Goal: Complete application form: Complete application form

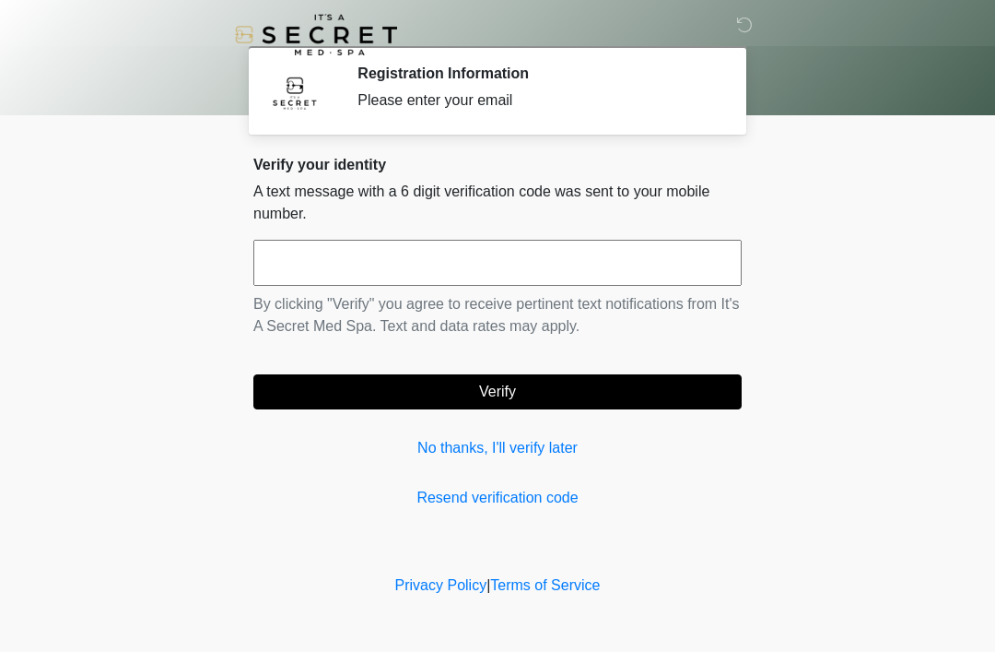
click at [396, 267] on input "text" at bounding box center [497, 263] width 488 height 46
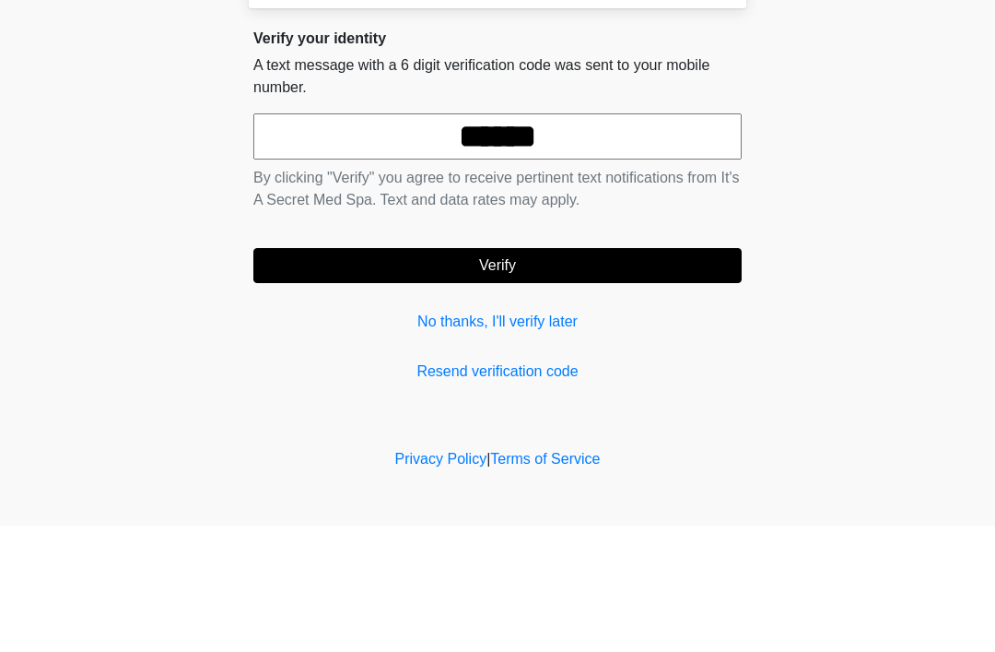
type input "******"
click at [559, 374] on button "Verify" at bounding box center [497, 391] width 488 height 35
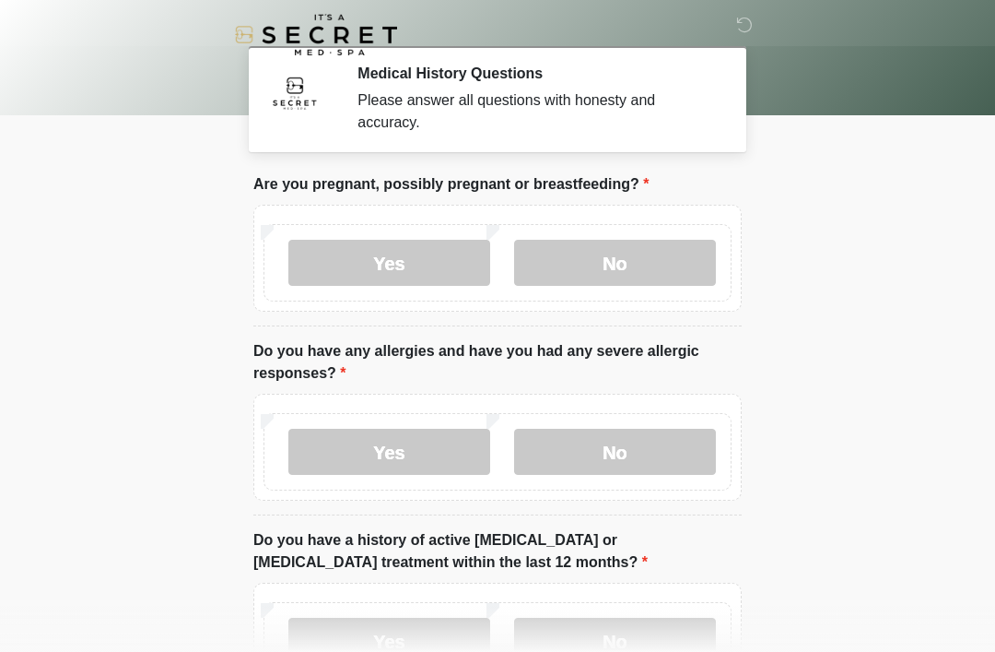
click at [664, 258] on label "No" at bounding box center [615, 263] width 202 height 46
click at [623, 451] on label "No" at bounding box center [615, 452] width 202 height 46
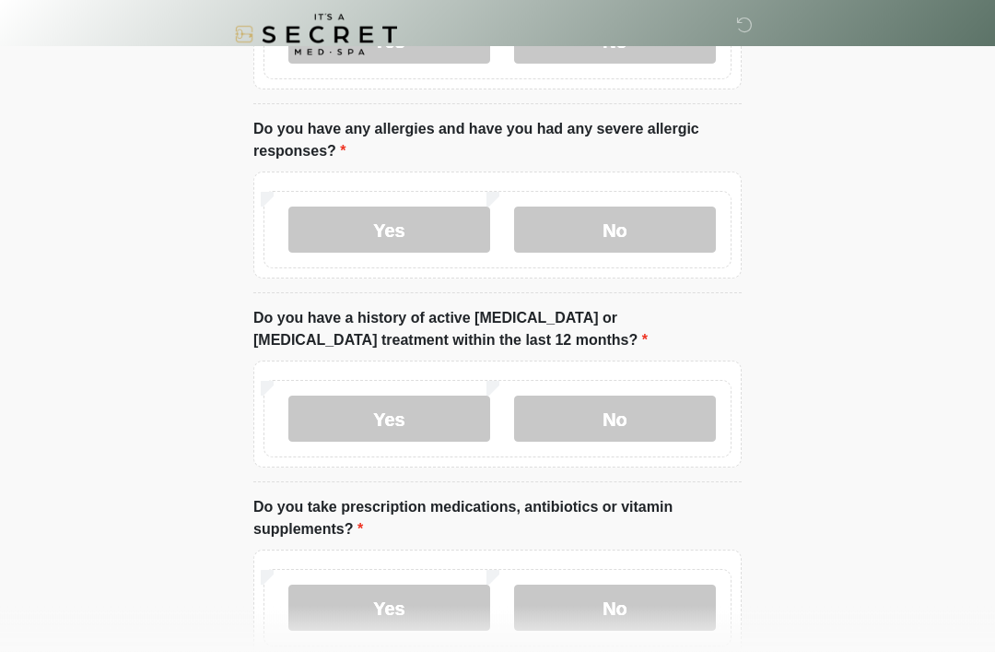
click at [627, 424] on label "No" at bounding box center [615, 419] width 202 height 46
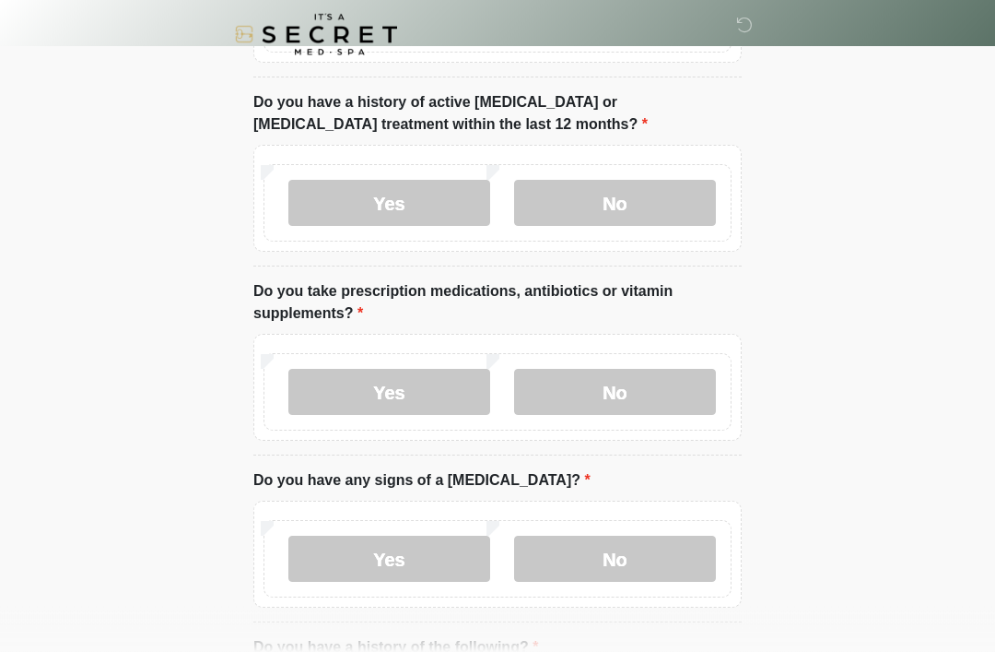
click at [397, 392] on label "Yes" at bounding box center [389, 393] width 202 height 46
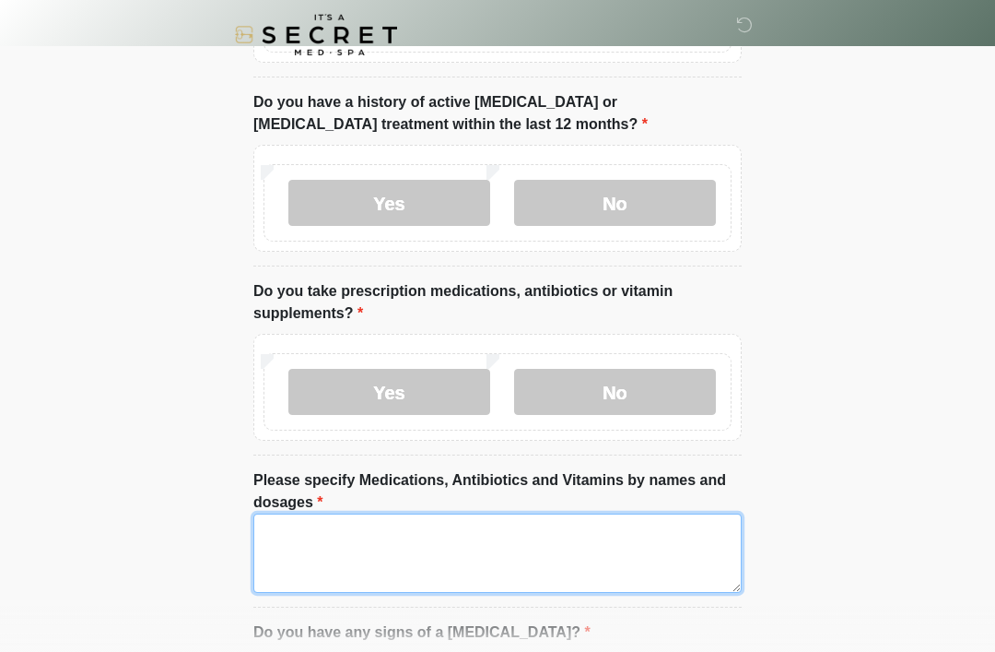
click at [427, 555] on textarea "Please specify Medications, Antibiotics and Vitamins by names and dosages" at bounding box center [497, 552] width 488 height 79
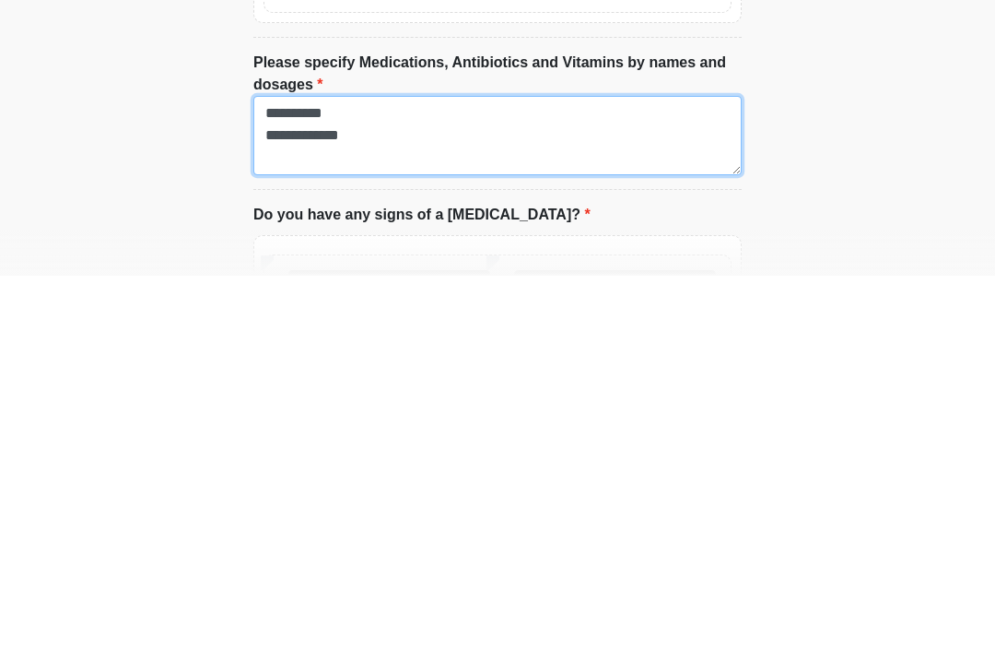
scroll to position [493, 0]
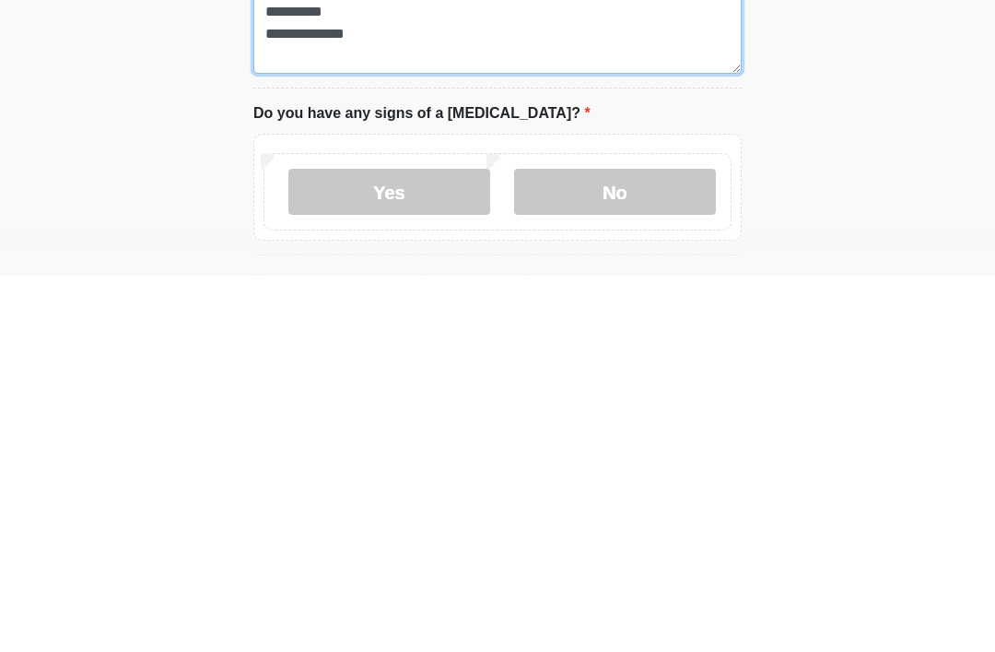
type textarea "**********"
click at [630, 545] on label "No" at bounding box center [615, 568] width 202 height 46
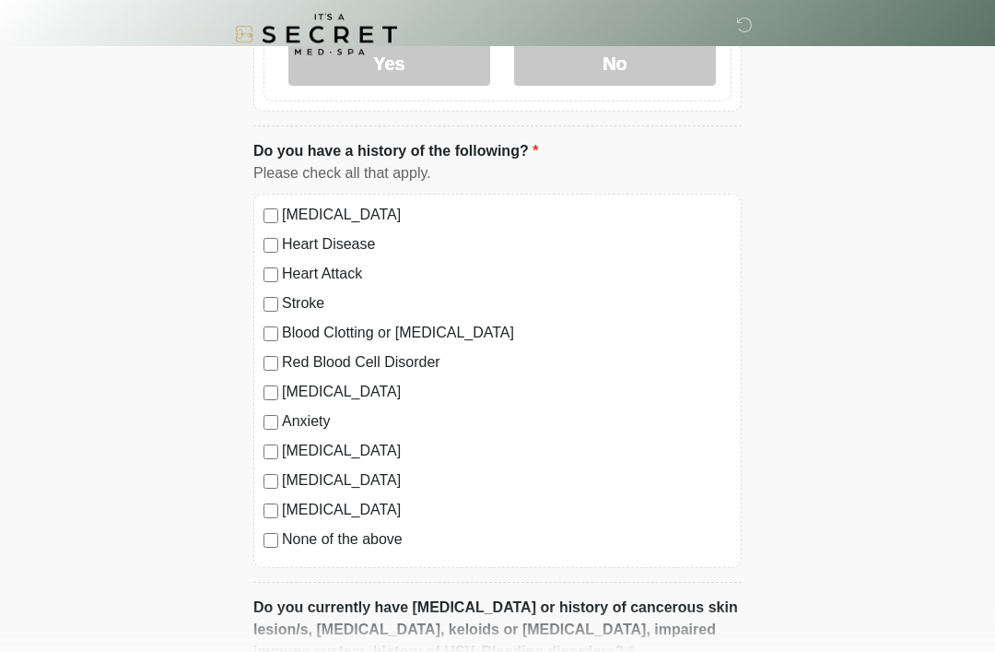
scroll to position [1103, 0]
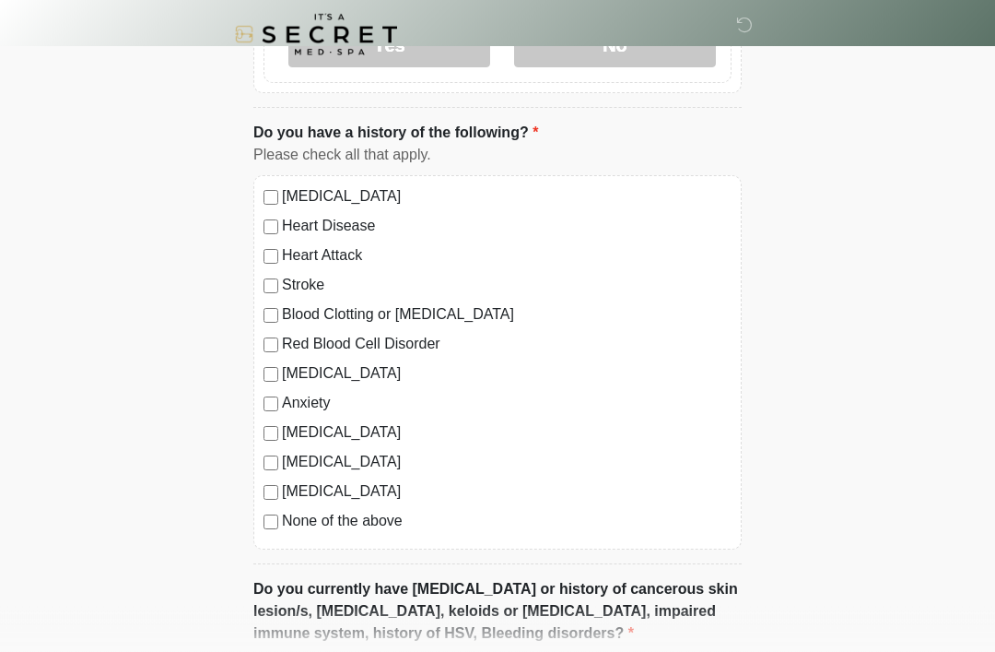
click at [278, 394] on div "Anxiety" at bounding box center [498, 404] width 468 height 22
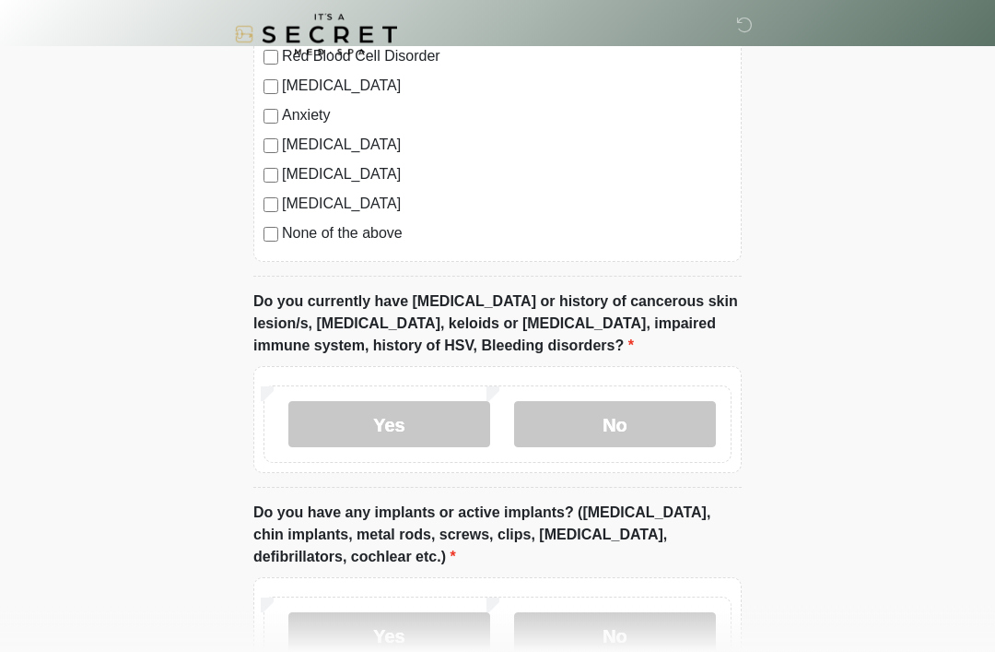
scroll to position [1399, 0]
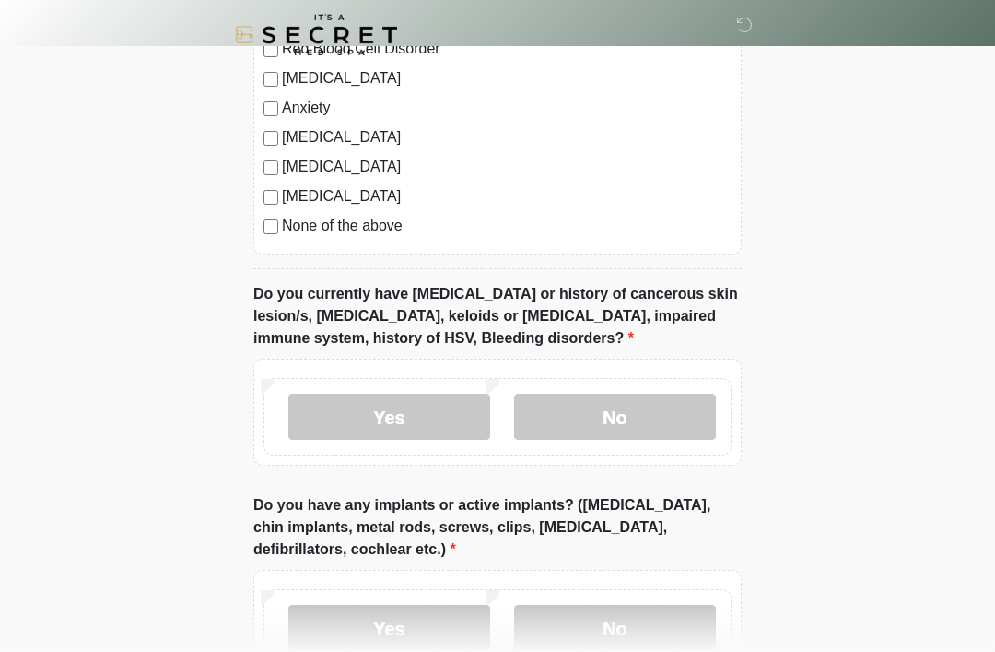
click at [647, 408] on label "No" at bounding box center [615, 417] width 202 height 46
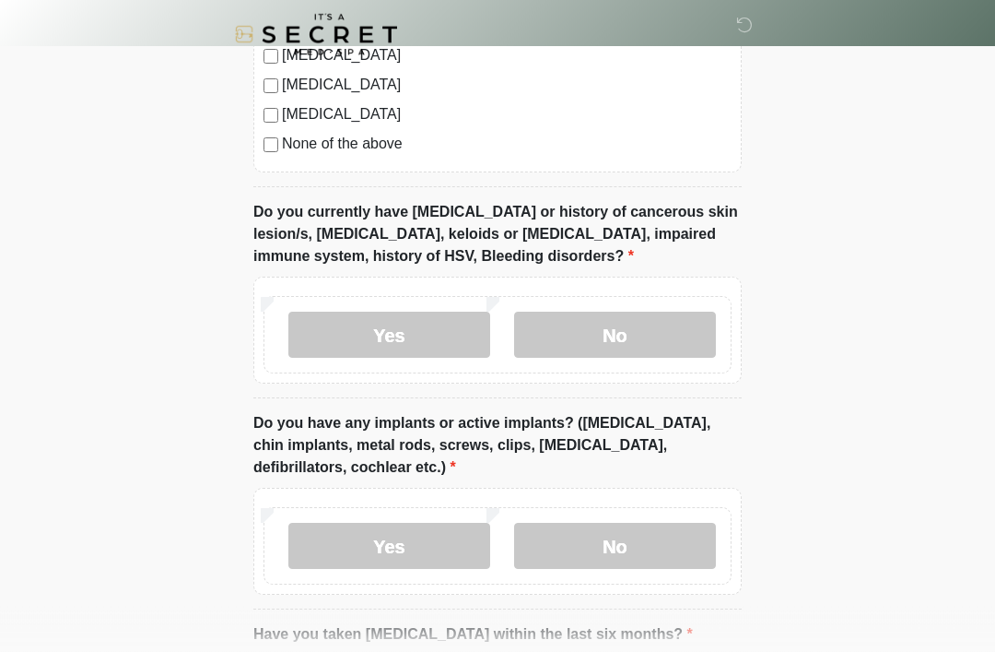
click at [644, 554] on label "No" at bounding box center [615, 546] width 202 height 46
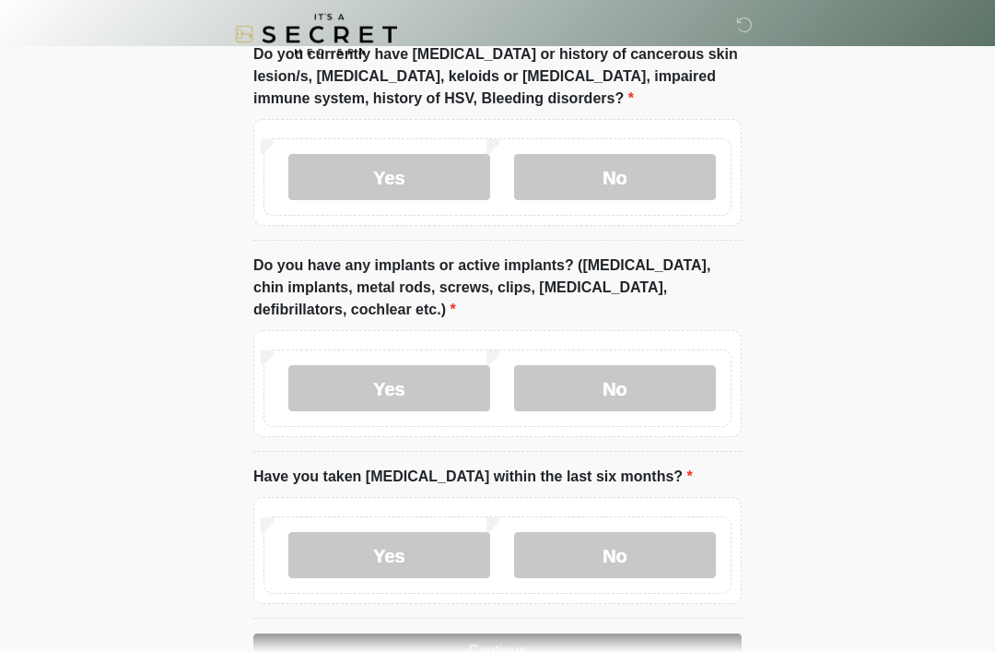
scroll to position [1639, 0]
click at [631, 553] on label "No" at bounding box center [615, 555] width 202 height 46
click at [581, 646] on button "Continue" at bounding box center [497, 650] width 488 height 35
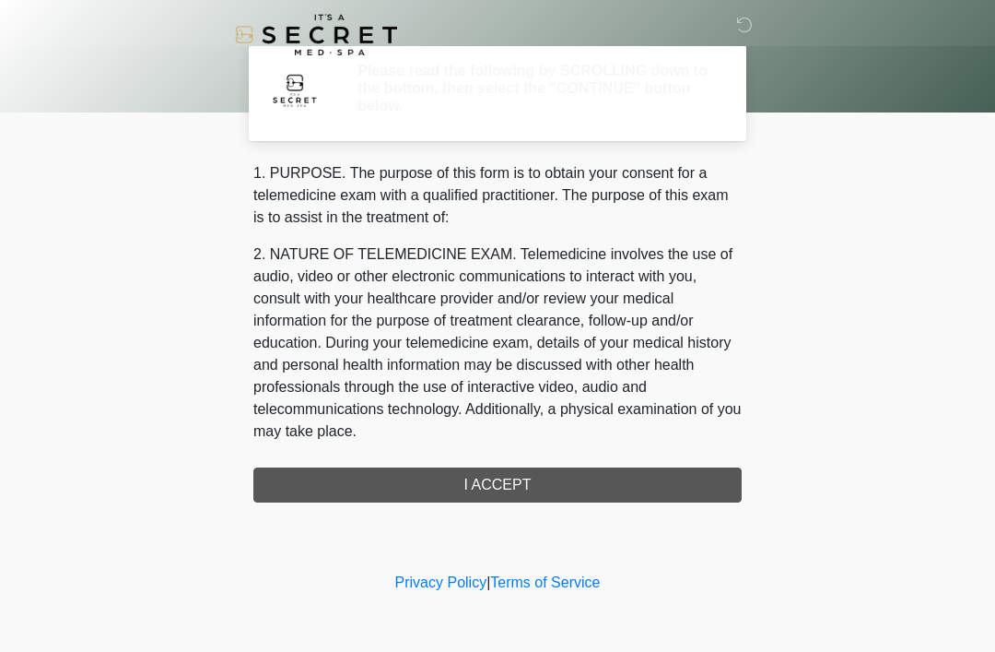
scroll to position [0, 0]
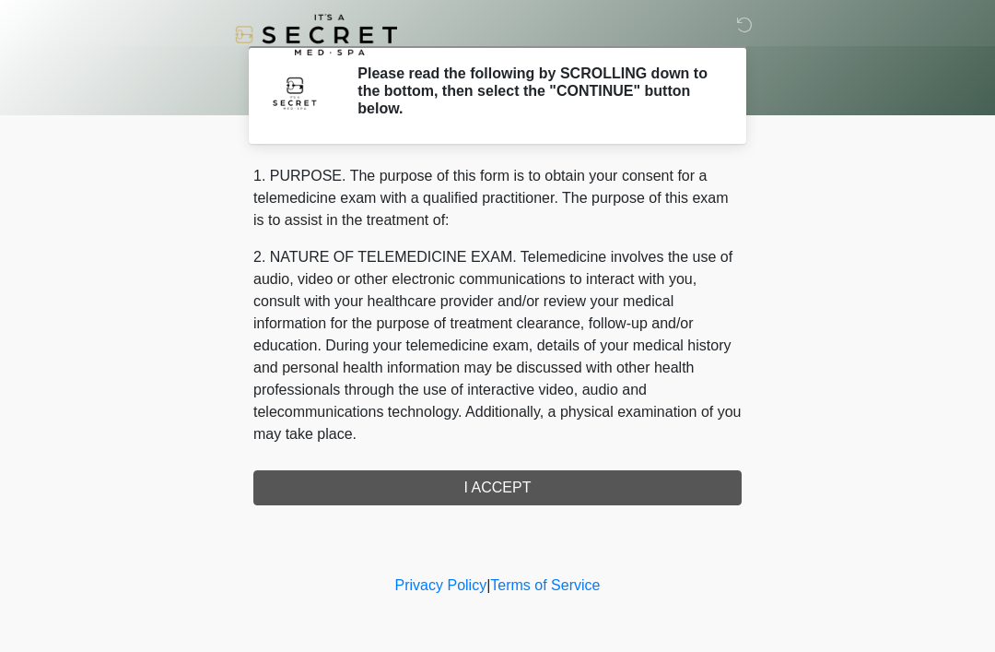
click at [625, 481] on div "1. PURPOSE. The purpose of this form is to obtain your consent for a telemedici…" at bounding box center [497, 335] width 488 height 340
click at [500, 480] on div "1. PURPOSE. The purpose of this form is to obtain your consent for a telemedici…" at bounding box center [497, 335] width 488 height 340
click at [503, 489] on div "1. PURPOSE. The purpose of this form is to obtain your consent for a telemedici…" at bounding box center [497, 335] width 488 height 340
click at [519, 488] on div "1. PURPOSE. The purpose of this form is to obtain your consent for a telemedici…" at bounding box center [497, 335] width 488 height 340
click at [536, 500] on div "1. PURPOSE. The purpose of this form is to obtain your consent for a telemedici…" at bounding box center [497, 335] width 488 height 340
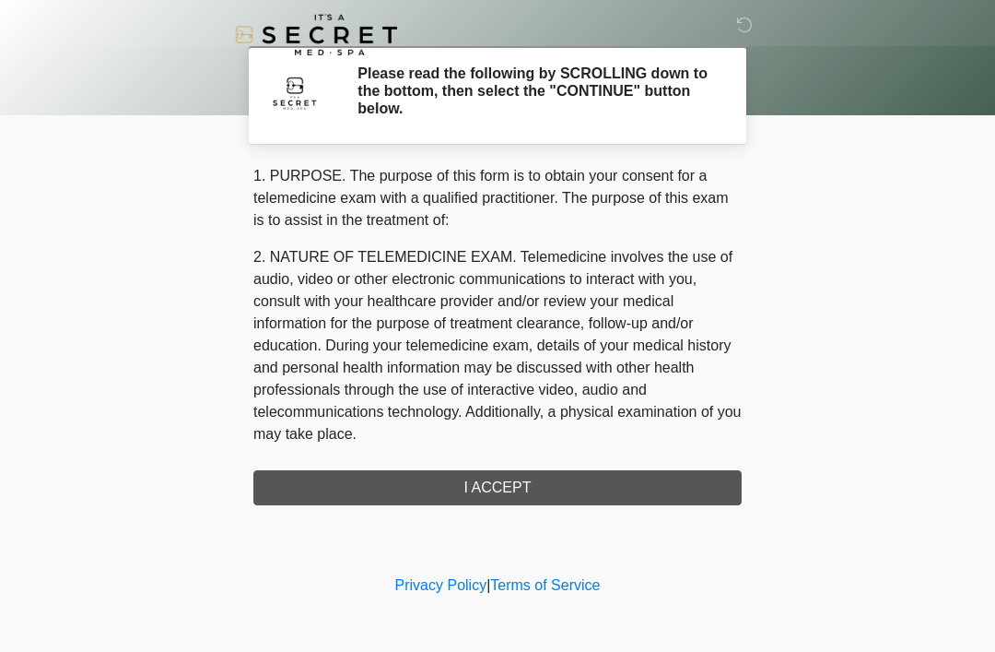
click at [537, 492] on div "1. PURPOSE. The purpose of this form is to obtain your consent for a telemedici…" at bounding box center [497, 335] width 488 height 340
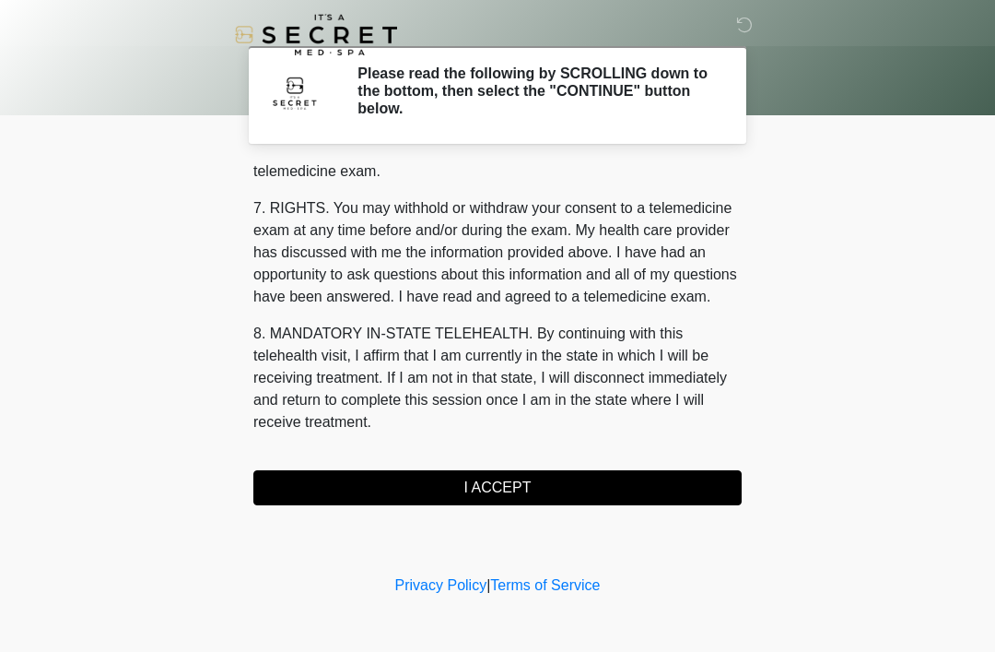
scroll to position [786, 0]
click at [565, 486] on button "I ACCEPT" at bounding box center [497, 487] width 488 height 35
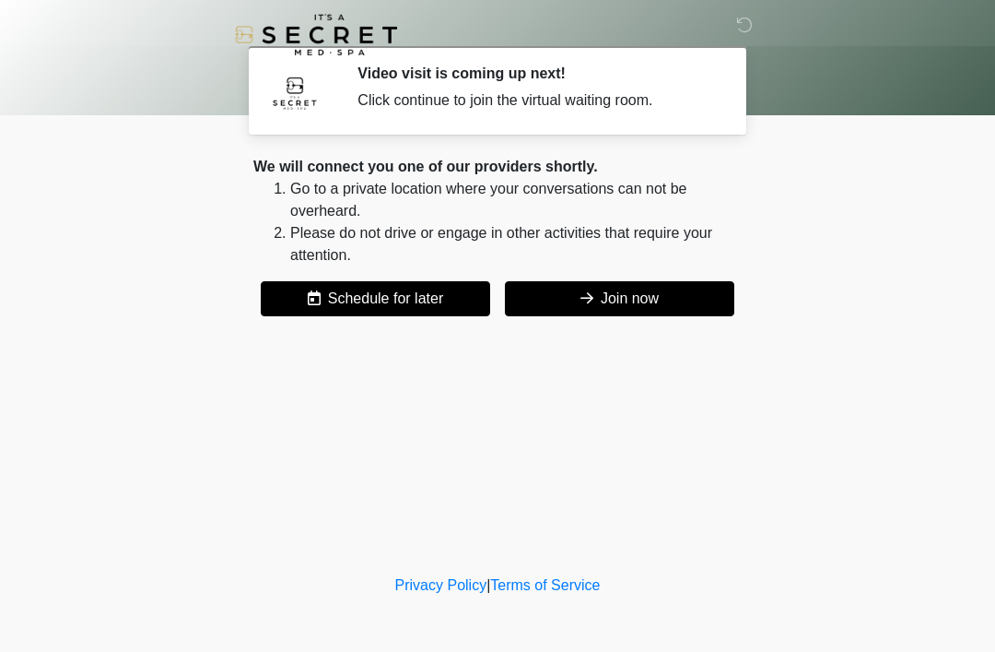
click at [641, 295] on button "Join now" at bounding box center [619, 298] width 229 height 35
